Goal: Task Accomplishment & Management: Use online tool/utility

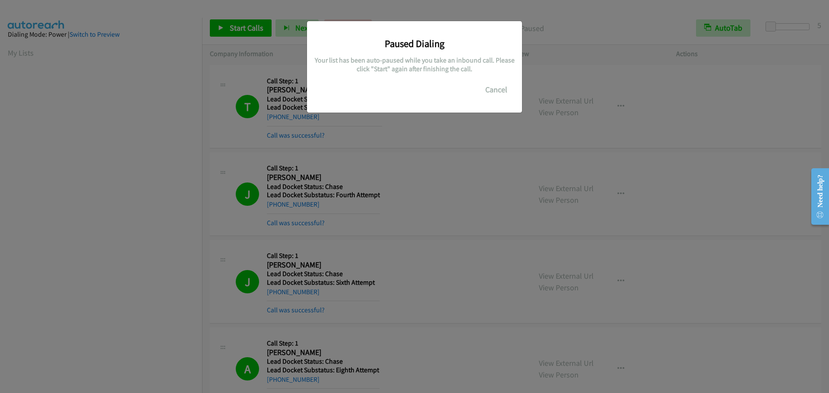
scroll to position [91, 0]
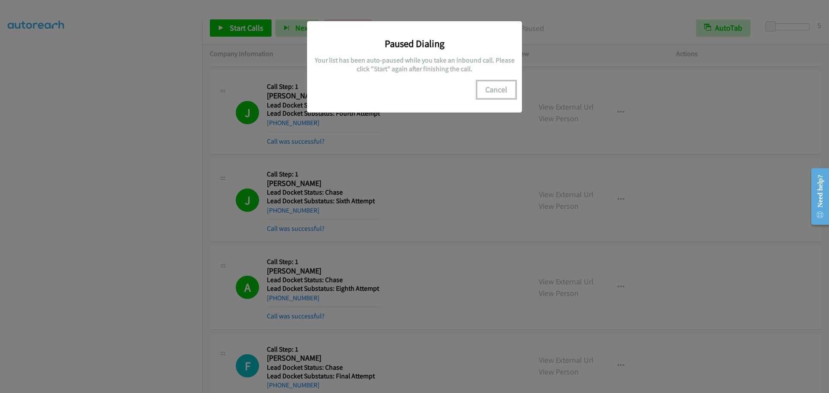
click at [490, 91] on button "Cancel" at bounding box center [496, 89] width 38 height 17
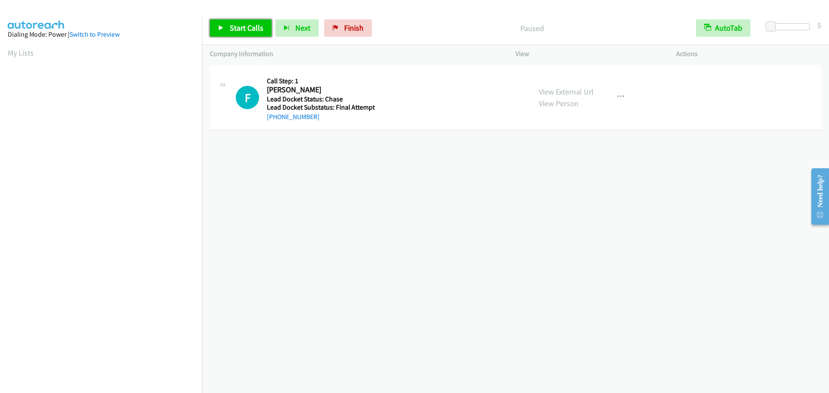
click at [258, 30] on span "Start Calls" at bounding box center [247, 28] width 34 height 10
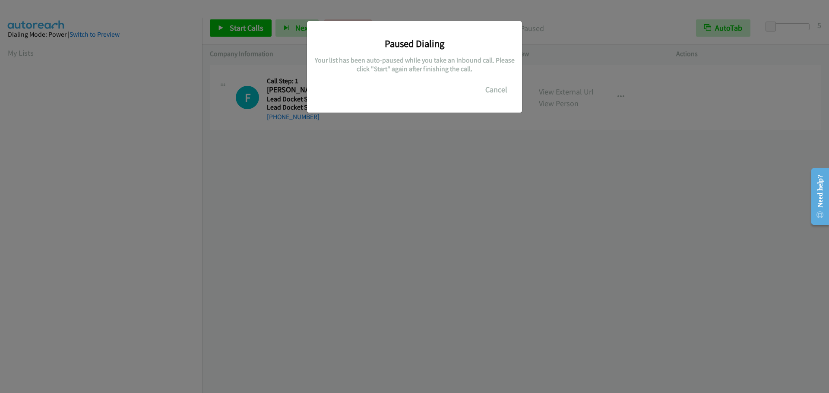
scroll to position [91, 0]
click at [493, 95] on button "Cancel" at bounding box center [496, 89] width 38 height 17
click at [497, 91] on button "Cancel" at bounding box center [496, 89] width 38 height 17
